Goal: Information Seeking & Learning: Learn about a topic

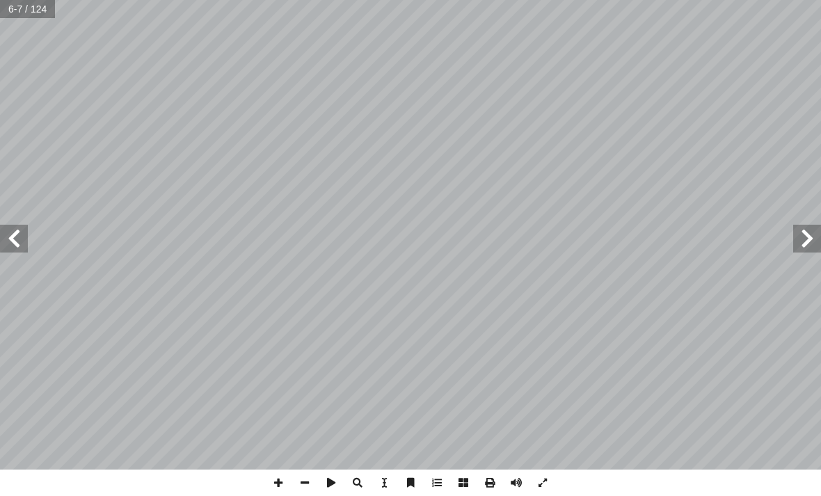
click at [801, 235] on span at bounding box center [807, 239] width 28 height 28
click at [796, 237] on span at bounding box center [807, 239] width 28 height 28
click at [796, 235] on span at bounding box center [807, 239] width 28 height 28
click at [800, 235] on span at bounding box center [807, 239] width 28 height 28
click at [554, 476] on span at bounding box center [543, 483] width 26 height 26
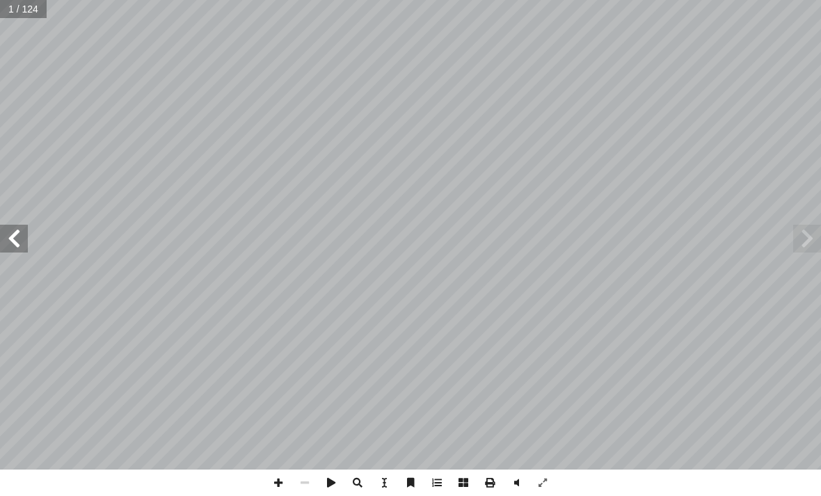
click at [804, 225] on span at bounding box center [807, 239] width 28 height 28
click at [25, 239] on span at bounding box center [14, 239] width 28 height 28
click at [13, 242] on span at bounding box center [14, 239] width 28 height 28
click at [801, 242] on span at bounding box center [807, 239] width 28 height 28
click at [805, 246] on span at bounding box center [807, 239] width 28 height 28
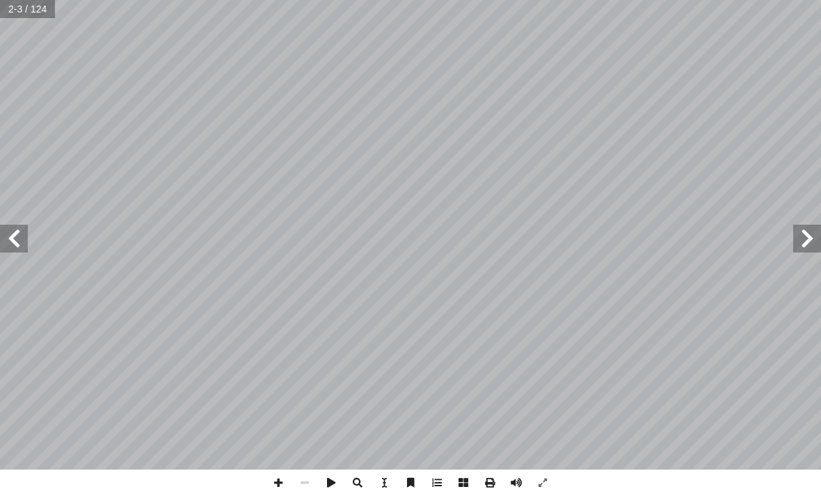
click at [5, 230] on span at bounding box center [14, 239] width 28 height 28
click at [11, 228] on span at bounding box center [14, 239] width 28 height 28
click at [12, 228] on span at bounding box center [14, 239] width 28 height 28
click at [18, 228] on span at bounding box center [14, 239] width 28 height 28
click at [809, 244] on span at bounding box center [807, 239] width 28 height 28
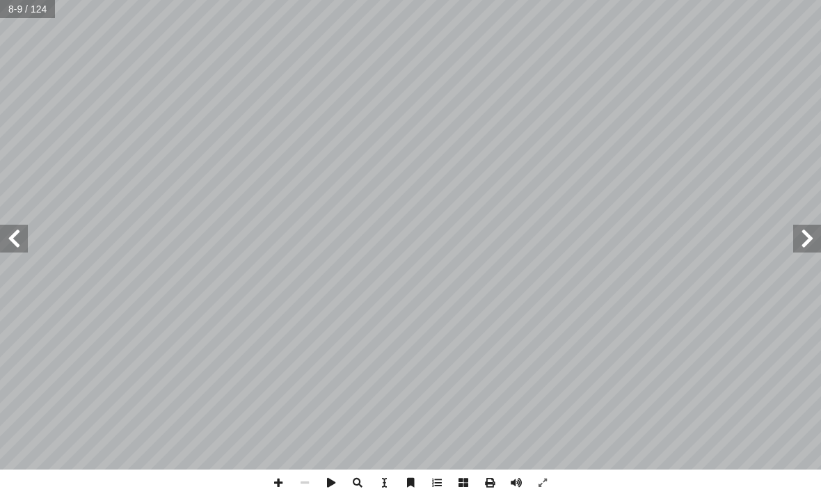
click at [808, 237] on span at bounding box center [807, 239] width 28 height 28
click at [805, 235] on span at bounding box center [807, 239] width 28 height 28
click at [808, 237] on span at bounding box center [807, 239] width 28 height 28
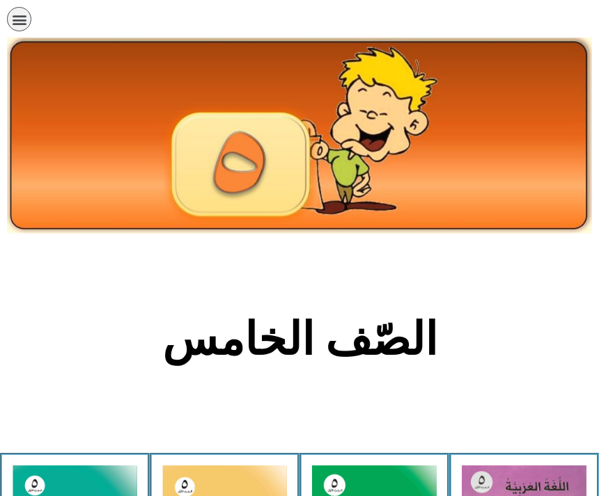
scroll to position [346, 0]
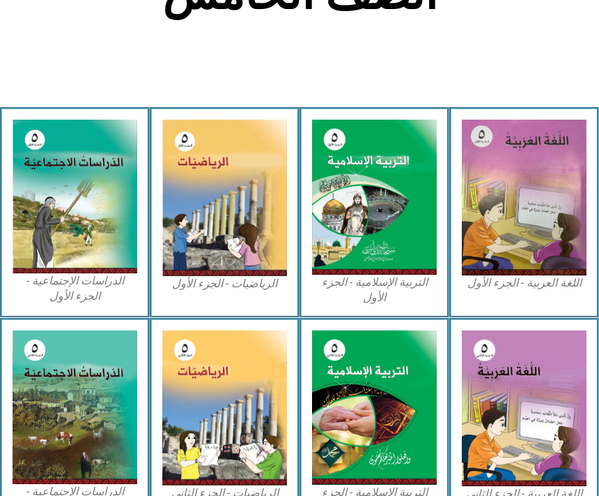
click at [208, 219] on img at bounding box center [224, 198] width 125 height 157
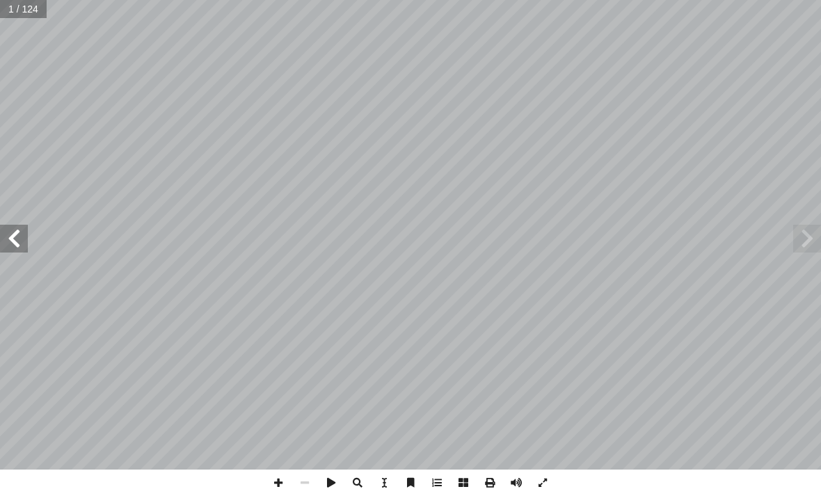
click at [10, 235] on span at bounding box center [14, 239] width 28 height 28
click at [7, 248] on span at bounding box center [14, 239] width 28 height 28
click at [14, 235] on span at bounding box center [14, 239] width 28 height 28
click at [21, 239] on span at bounding box center [14, 239] width 28 height 28
click at [17, 234] on span at bounding box center [14, 239] width 28 height 28
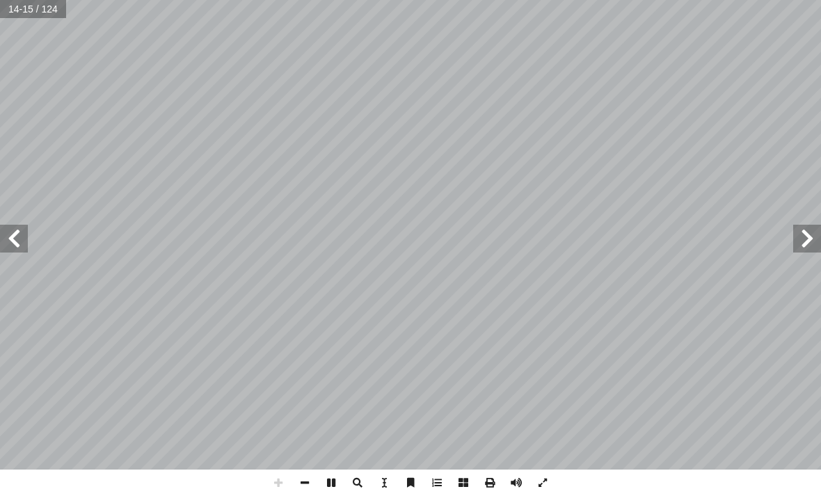
click at [18, 227] on span at bounding box center [14, 239] width 28 height 28
click at [15, 238] on span at bounding box center [14, 239] width 28 height 28
click at [19, 232] on span at bounding box center [14, 239] width 28 height 28
click at [24, 236] on span at bounding box center [14, 239] width 28 height 28
click at [19, 240] on span at bounding box center [14, 239] width 28 height 28
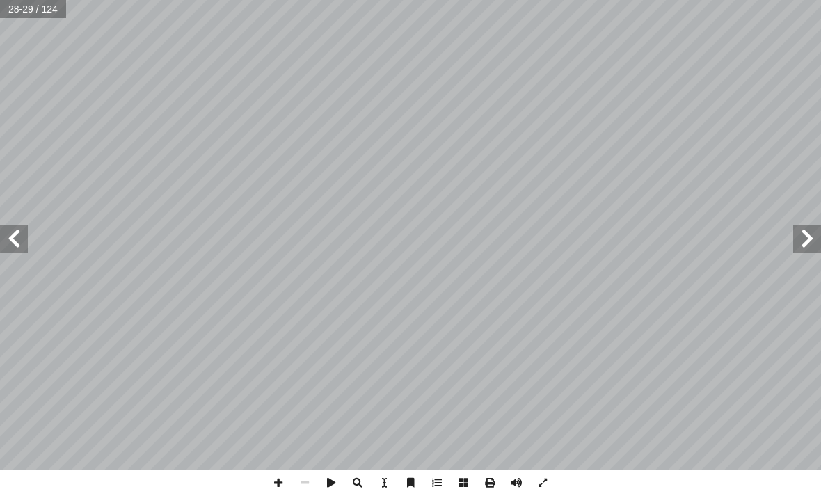
click at [22, 241] on span at bounding box center [14, 239] width 28 height 28
click at [15, 238] on span at bounding box center [14, 239] width 28 height 28
click at [16, 233] on span at bounding box center [14, 239] width 28 height 28
click at [15, 242] on span at bounding box center [14, 239] width 28 height 28
